Goal: Task Accomplishment & Management: Complete application form

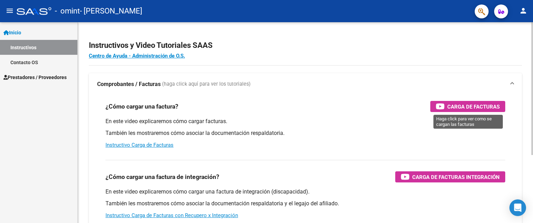
click at [486, 104] on span "Carga de Facturas" at bounding box center [473, 106] width 52 height 9
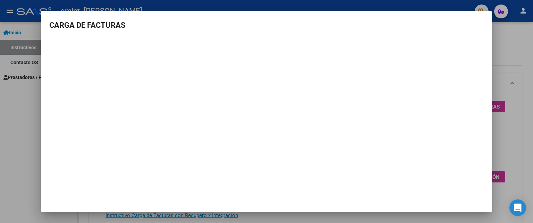
click at [525, 70] on div at bounding box center [266, 111] width 533 height 223
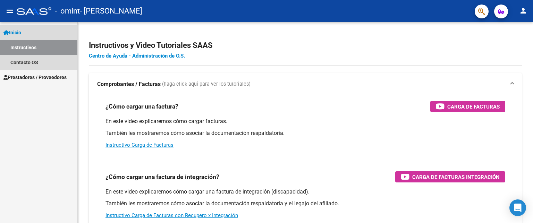
click at [40, 48] on link "Instructivos" at bounding box center [38, 47] width 77 height 15
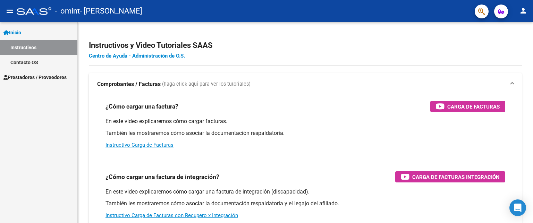
click at [42, 61] on link "Contacto OS" at bounding box center [38, 62] width 77 height 15
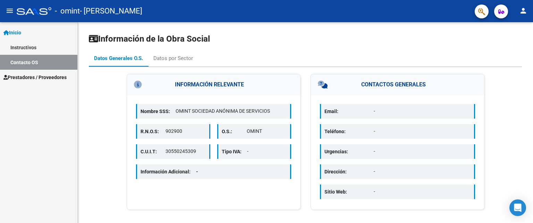
click at [42, 80] on span "Prestadores / Proveedores" at bounding box center [34, 78] width 63 height 8
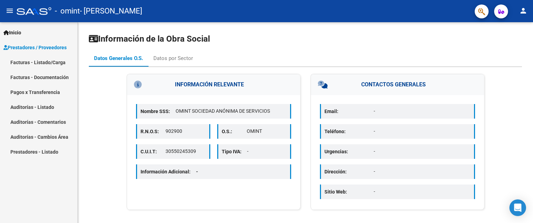
click at [54, 63] on link "Facturas - Listado/Carga" at bounding box center [38, 62] width 77 height 15
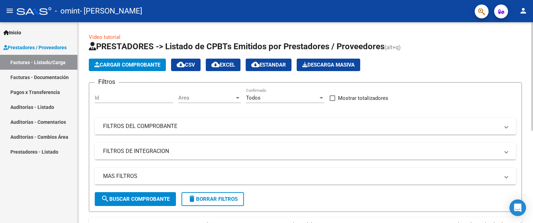
click at [145, 64] on span "Cargar Comprobante" at bounding box center [127, 65] width 66 height 6
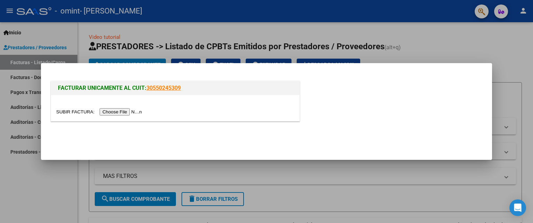
click at [122, 111] on input "file" at bounding box center [100, 111] width 88 height 7
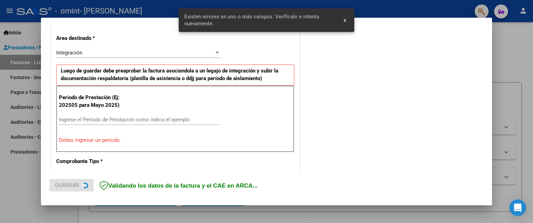
scroll to position [155, 0]
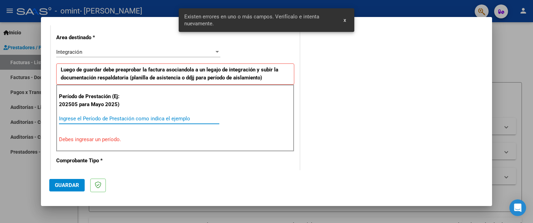
click at [102, 117] on input "Ingrese el Período de Prestación como indica el ejemplo" at bounding box center [139, 118] width 160 height 6
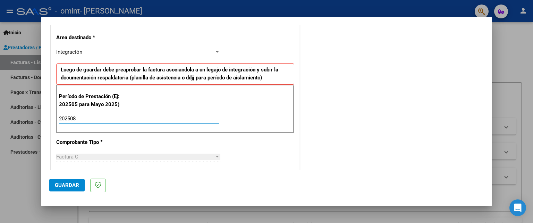
type input "202508"
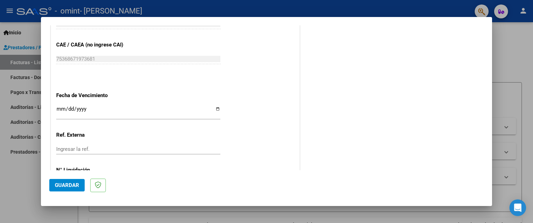
scroll to position [464, 0]
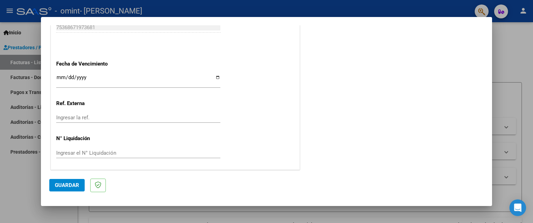
click at [216, 78] on input "Ingresar la fecha" at bounding box center [138, 80] width 164 height 11
click at [215, 76] on input "[DATE]" at bounding box center [138, 80] width 164 height 11
type input "[DATE]"
click at [77, 115] on input "Ingresar la ref." at bounding box center [138, 117] width 164 height 6
click at [85, 153] on input "Ingresar el N° Liquidación" at bounding box center [138, 153] width 164 height 6
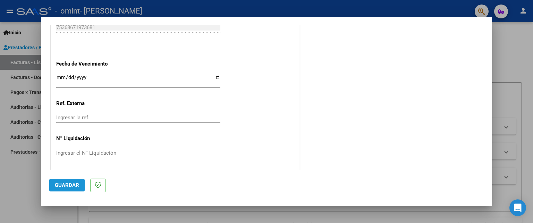
click at [67, 184] on span "Guardar" at bounding box center [67, 185] width 24 height 6
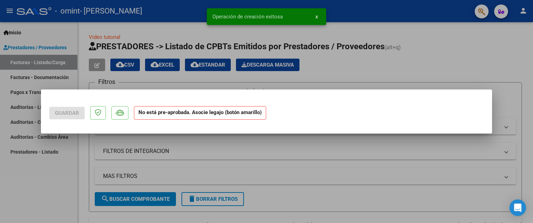
scroll to position [0, 0]
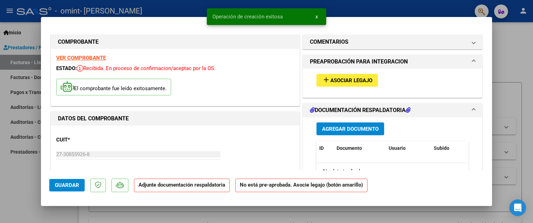
click at [340, 80] on span "Asociar Legajo" at bounding box center [351, 80] width 42 height 6
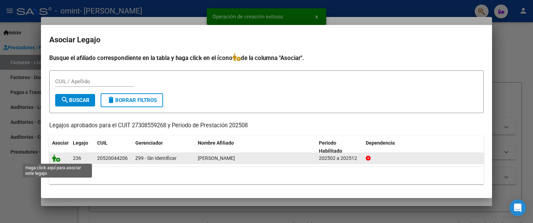
click at [55, 160] on icon at bounding box center [56, 158] width 8 height 8
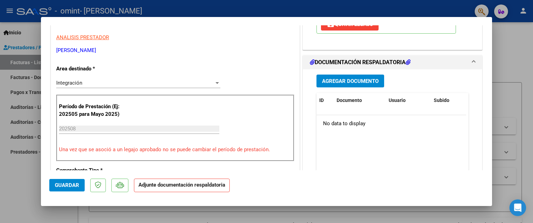
scroll to position [139, 0]
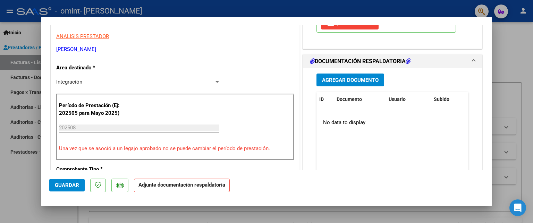
click at [359, 77] on span "Agregar Documento" at bounding box center [350, 80] width 57 height 6
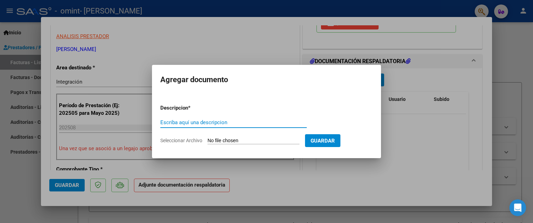
click at [221, 122] on input "Escriba aquí una descripcion" at bounding box center [233, 122] width 146 height 6
click at [167, 114] on form "Descripcion * Escriba aquí una descripcion Seleccionar Archivo Guardar" at bounding box center [266, 124] width 212 height 51
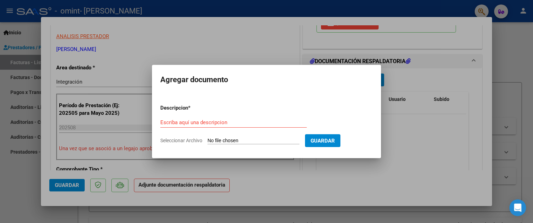
click at [175, 105] on p "Descripcion *" at bounding box center [192, 108] width 64 height 8
click at [182, 115] on form "Descripcion * Escriba aquí una descripcion Seleccionar Archivo Guardar" at bounding box center [266, 124] width 212 height 51
click at [210, 126] on div "Escriba aquí una descripcion" at bounding box center [233, 122] width 146 height 10
click at [232, 126] on div "Escriba aquí una descripcion" at bounding box center [233, 122] width 146 height 10
click at [230, 122] on input "Escriba aquí una descripcion" at bounding box center [233, 122] width 146 height 6
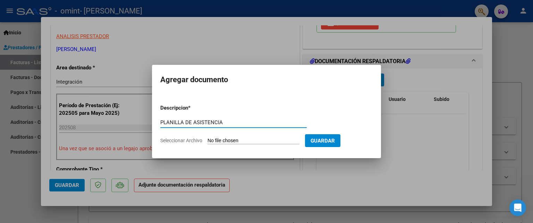
type input "PLANILLA DE ASISTENCIA"
click at [245, 136] on form "Descripcion * PLANILLA DE ASISTENCIA Escriba aquí una descripcion Seleccionar A…" at bounding box center [266, 124] width 212 height 51
click at [243, 140] on input "Seleccionar Archivo" at bounding box center [253, 141] width 92 height 7
type input "C:\fakepath\WhatsApp Image [DATE] 22.31.50.jpeg"
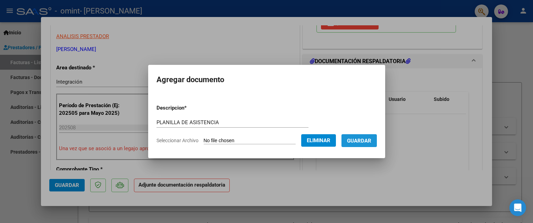
click at [368, 142] on span "Guardar" at bounding box center [359, 141] width 24 height 6
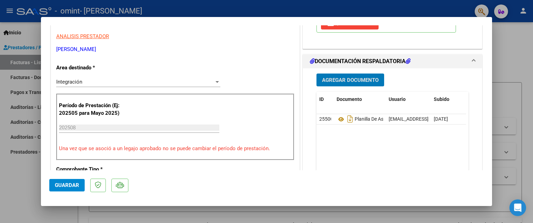
click at [67, 183] on span "Guardar" at bounding box center [67, 185] width 24 height 6
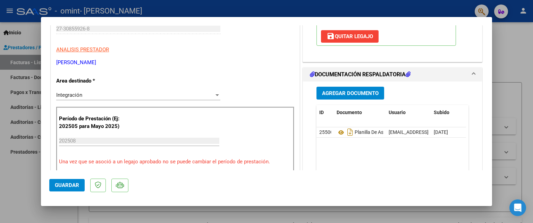
scroll to position [243, 0]
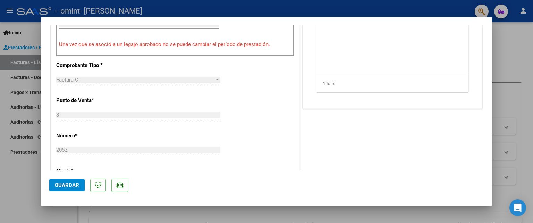
click at [56, 184] on span "Guardar" at bounding box center [67, 185] width 24 height 6
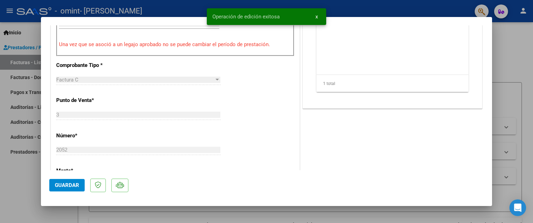
click at [510, 69] on div at bounding box center [266, 111] width 533 height 223
type input "$ 0,00"
